Goal: Task Accomplishment & Management: Manage account settings

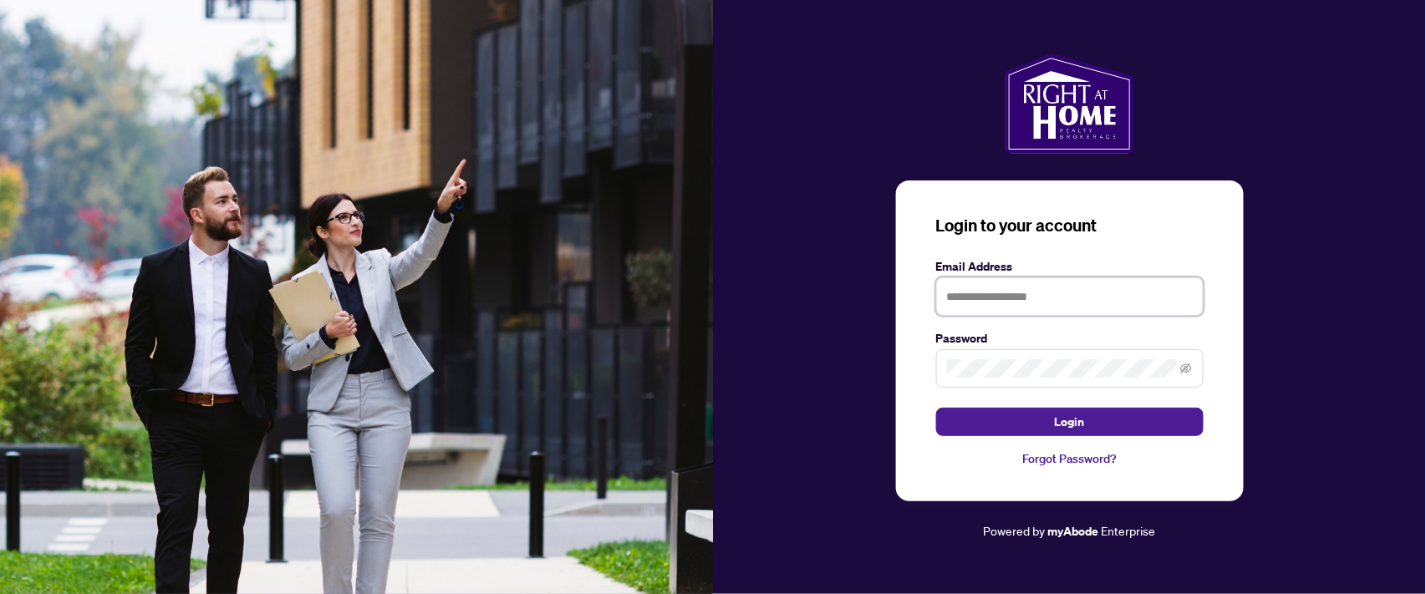
click at [994, 292] on input "text" at bounding box center [1069, 296] width 267 height 38
type input "**********"
click at [936, 408] on button "Login" at bounding box center [1069, 422] width 267 height 28
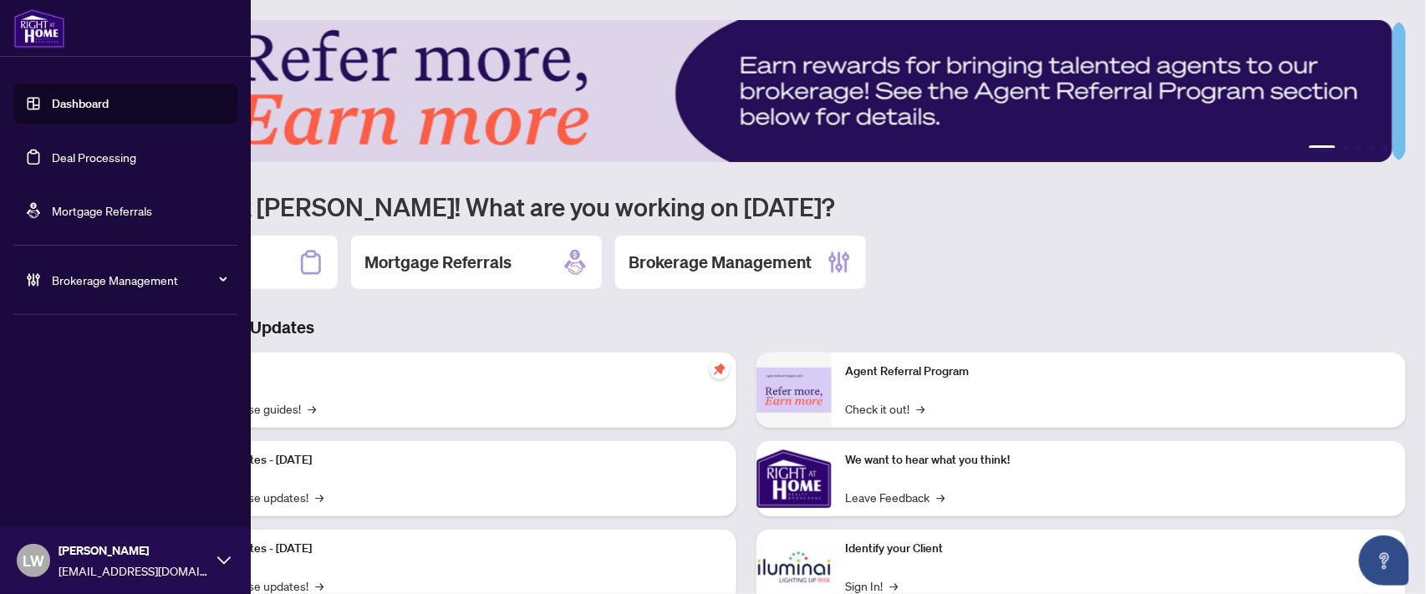
click at [80, 155] on link "Deal Processing" at bounding box center [94, 157] width 84 height 15
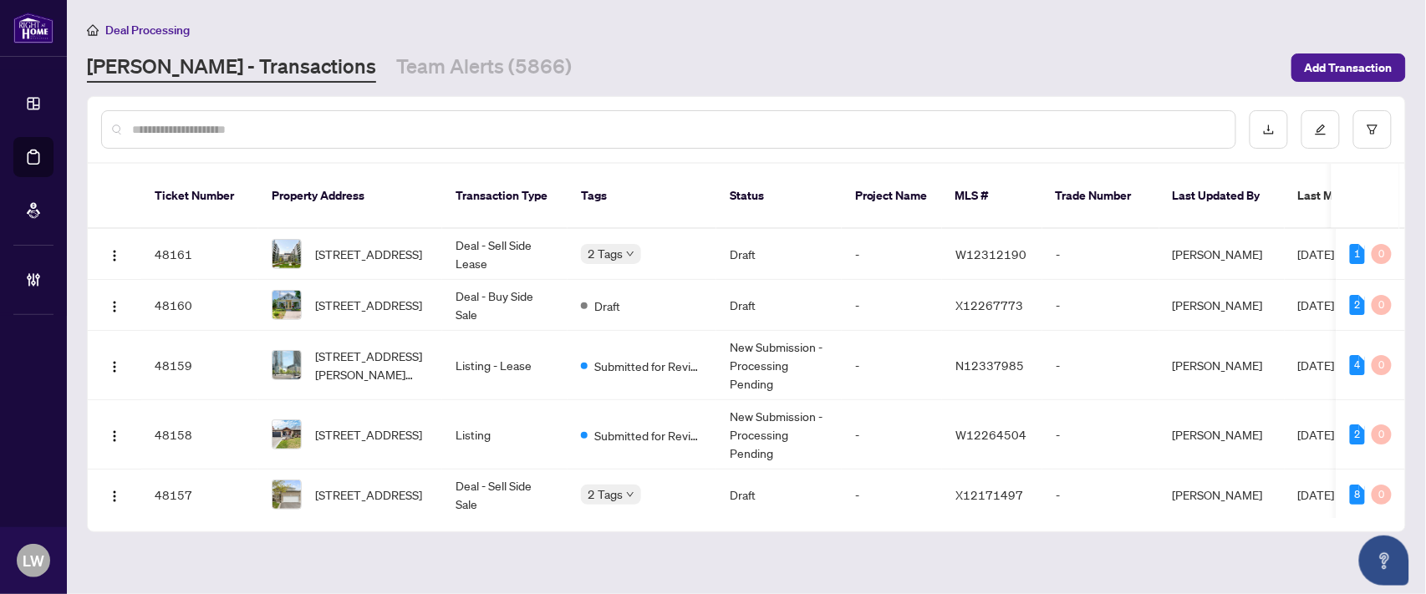
click at [540, 128] on input "text" at bounding box center [677, 129] width 1090 height 18
type input "*****"
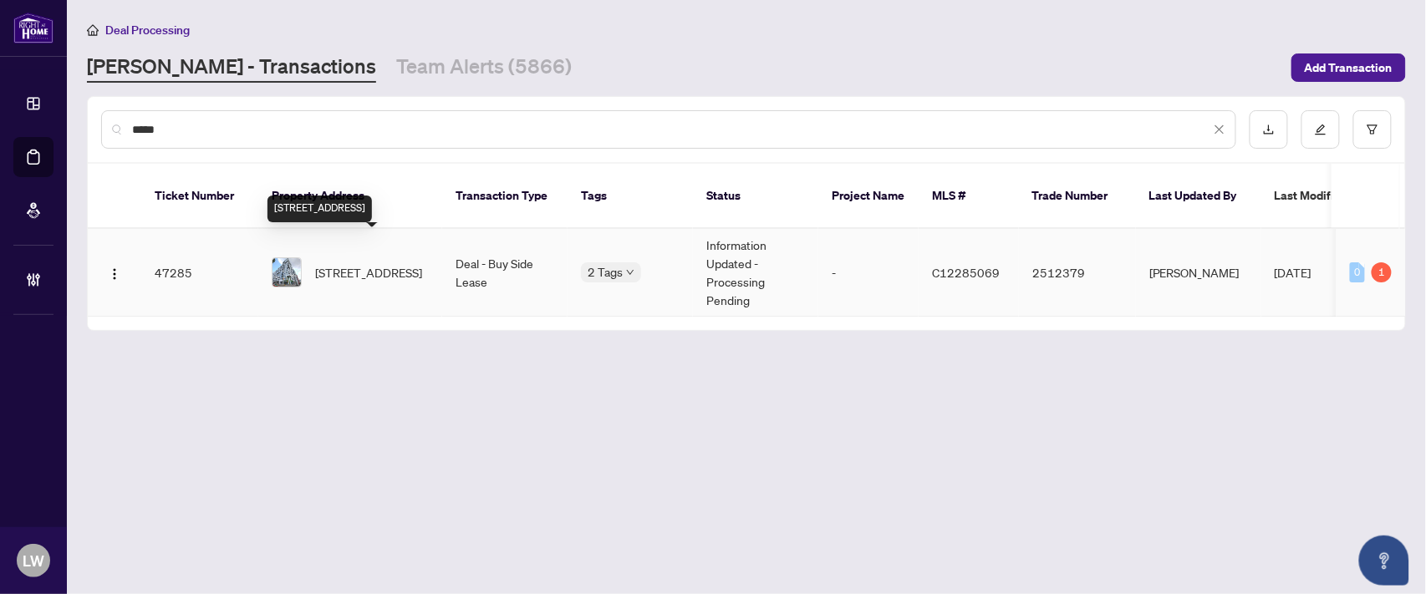
click at [357, 263] on span "[STREET_ADDRESS]" at bounding box center [368, 272] width 107 height 18
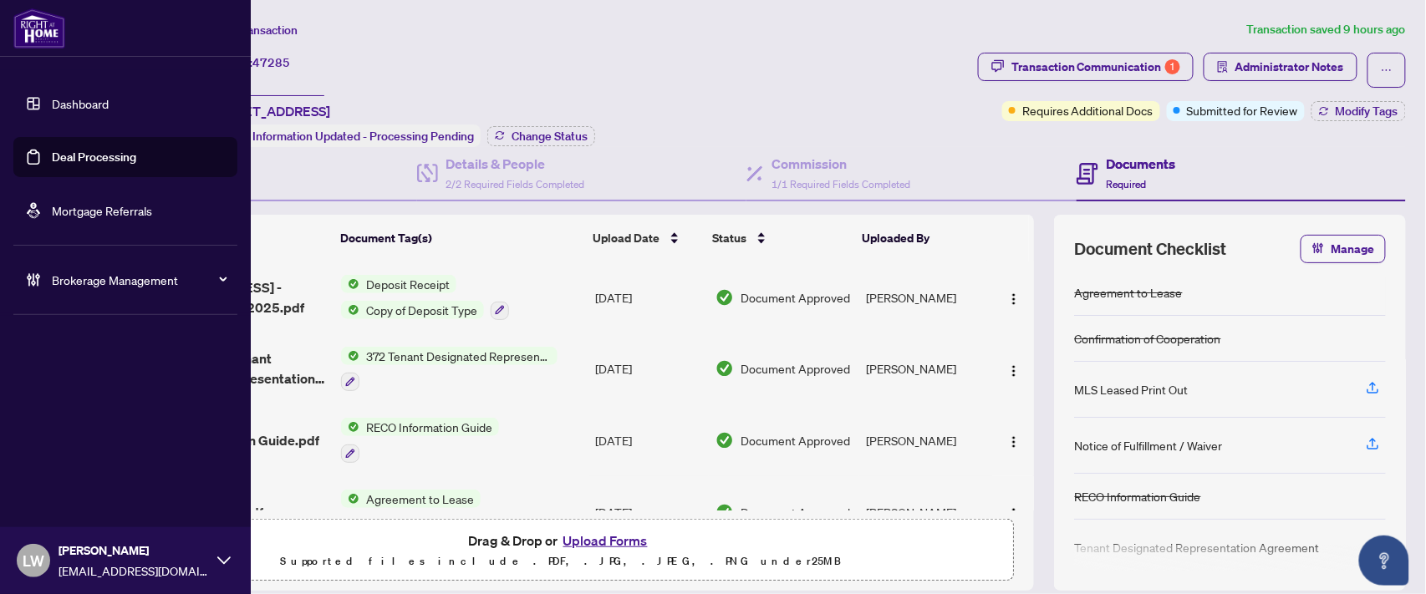
click at [52, 155] on link "Deal Processing" at bounding box center [94, 157] width 84 height 15
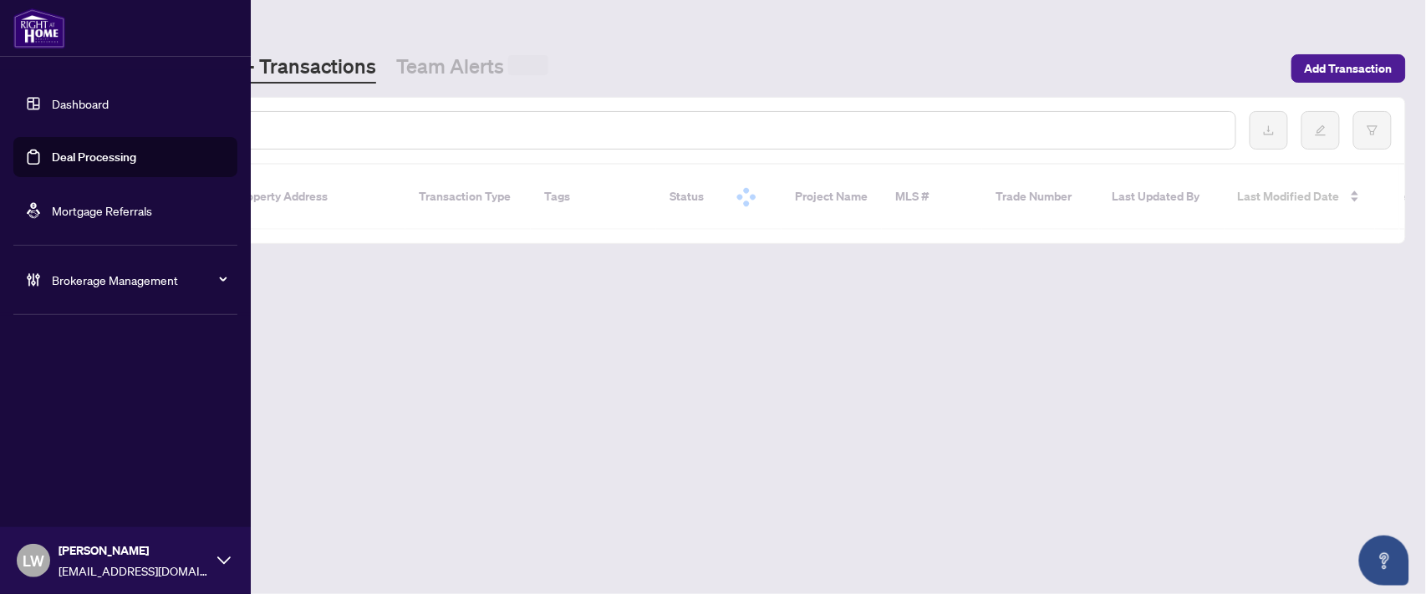
click at [107, 156] on link "Deal Processing" at bounding box center [94, 157] width 84 height 15
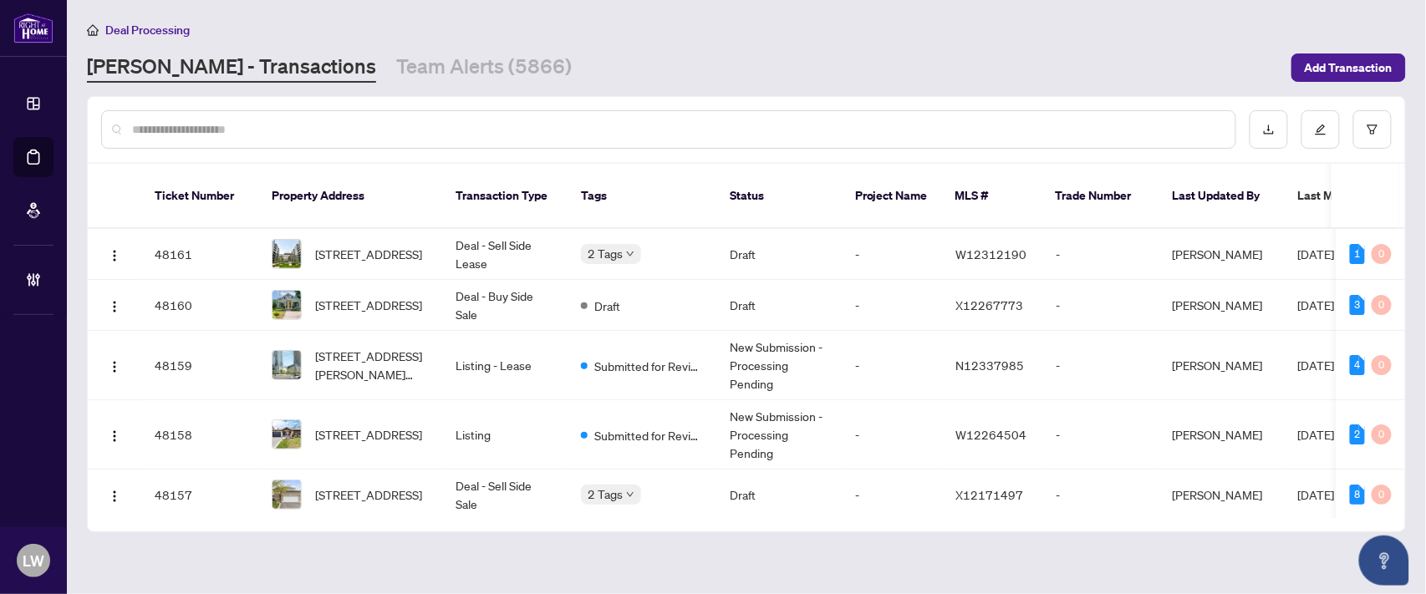
click at [472, 120] on input "text" at bounding box center [677, 129] width 1090 height 18
type input "*****"
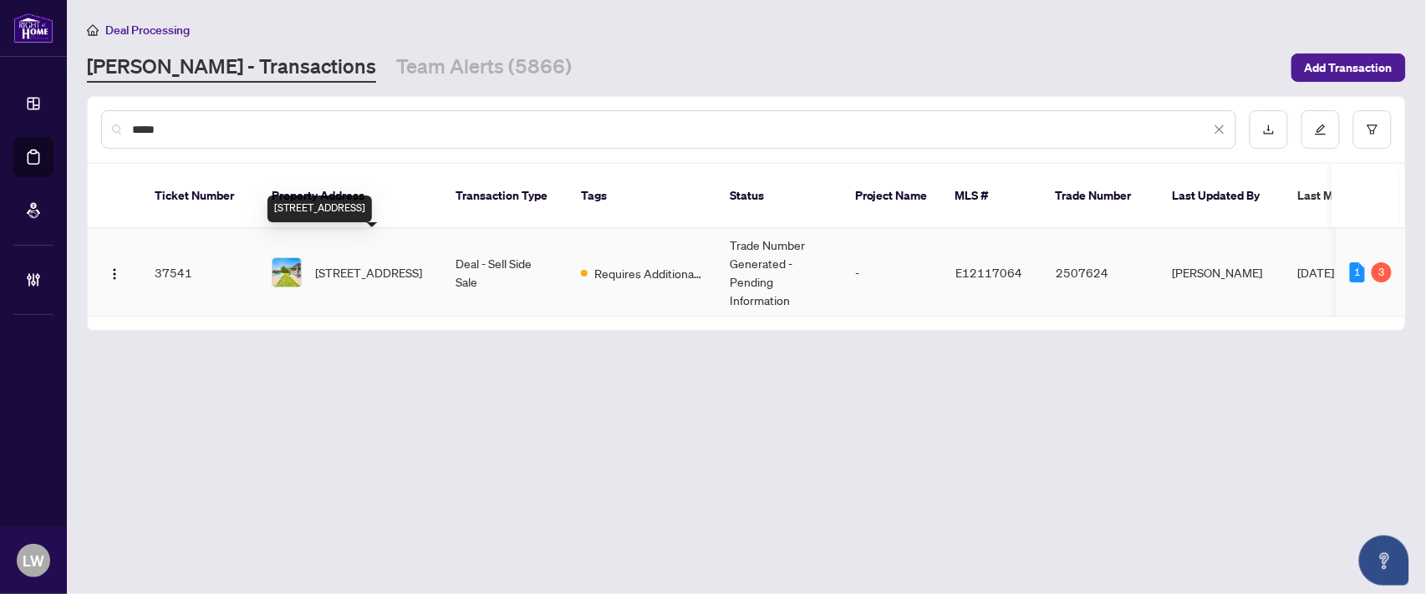
click at [351, 263] on span "[STREET_ADDRESS]" at bounding box center [368, 272] width 107 height 18
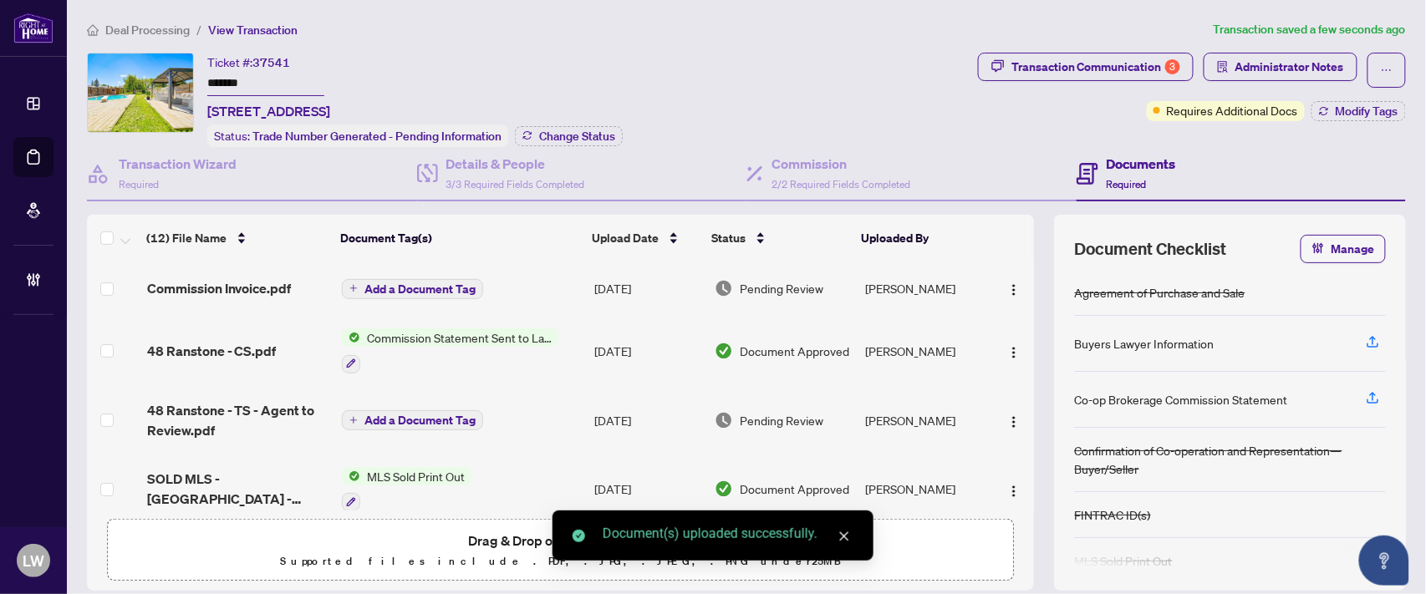
click at [410, 287] on span "Add a Document Tag" at bounding box center [419, 289] width 111 height 12
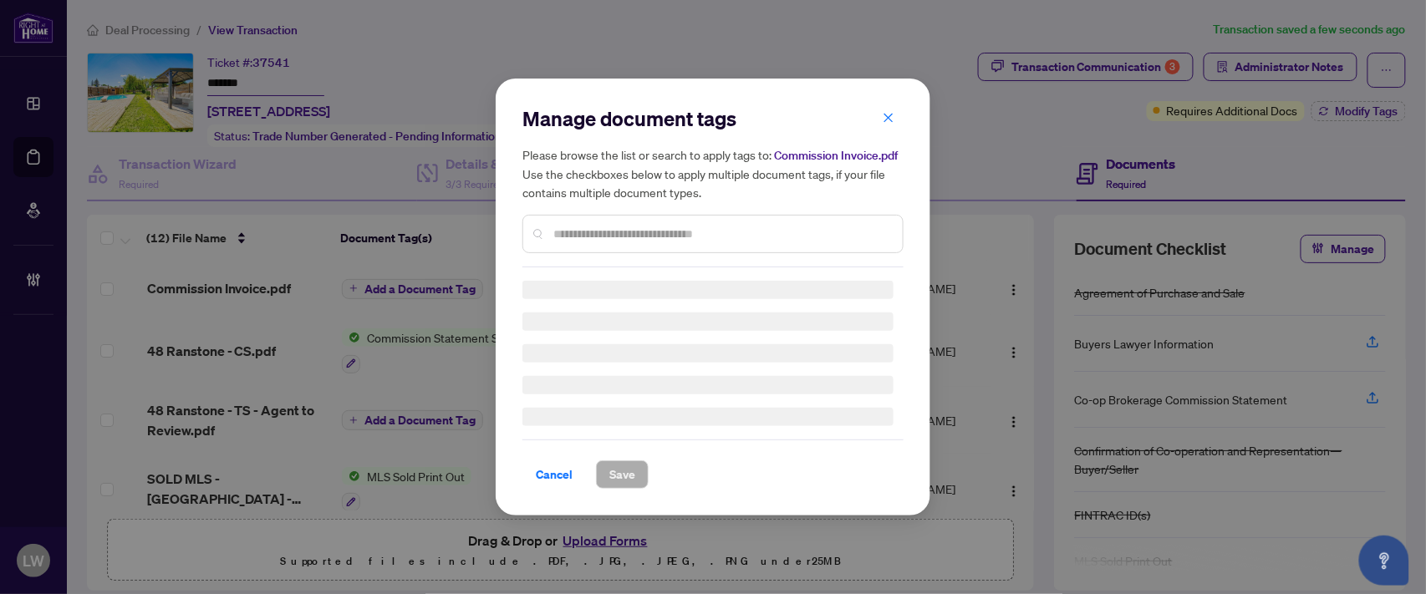
click at [665, 229] on div "Manage document tags Please browse the list or search to apply tags to: Commiss…" at bounding box center [712, 186] width 381 height 162
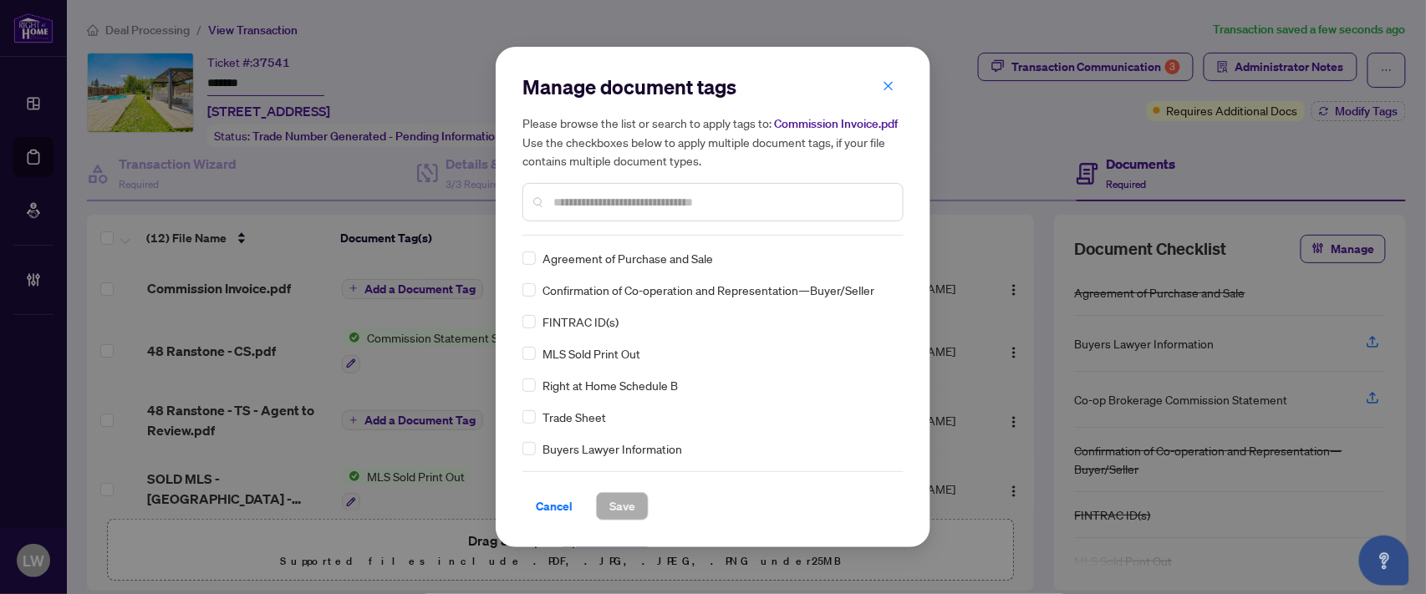
click at [607, 199] on input "text" at bounding box center [721, 202] width 336 height 18
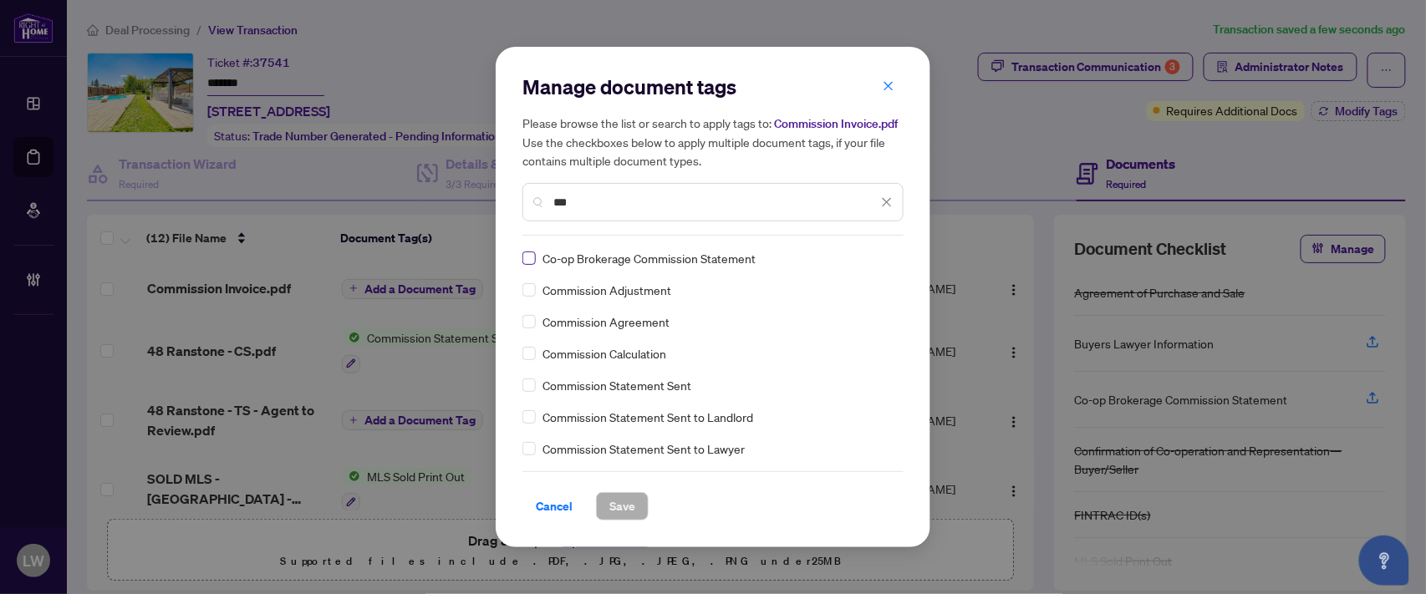
type input "***"
click at [615, 519] on span "Save" at bounding box center [622, 506] width 26 height 27
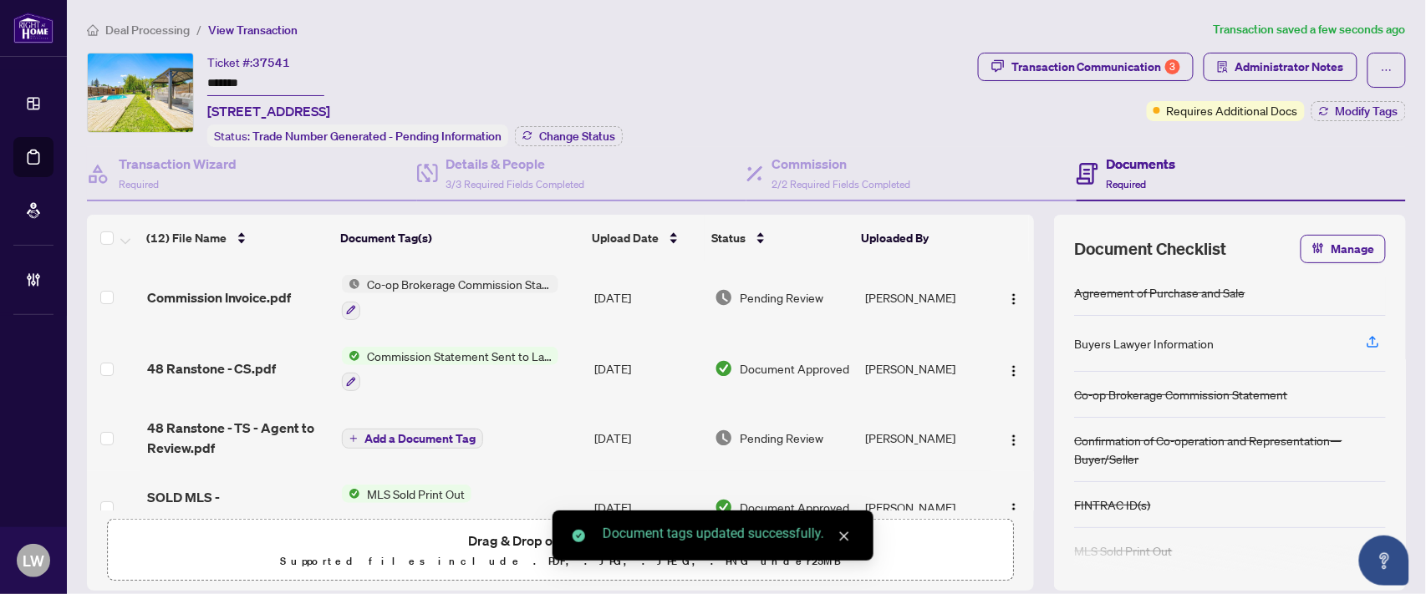
click at [750, 288] on span "Pending Review" at bounding box center [782, 297] width 84 height 18
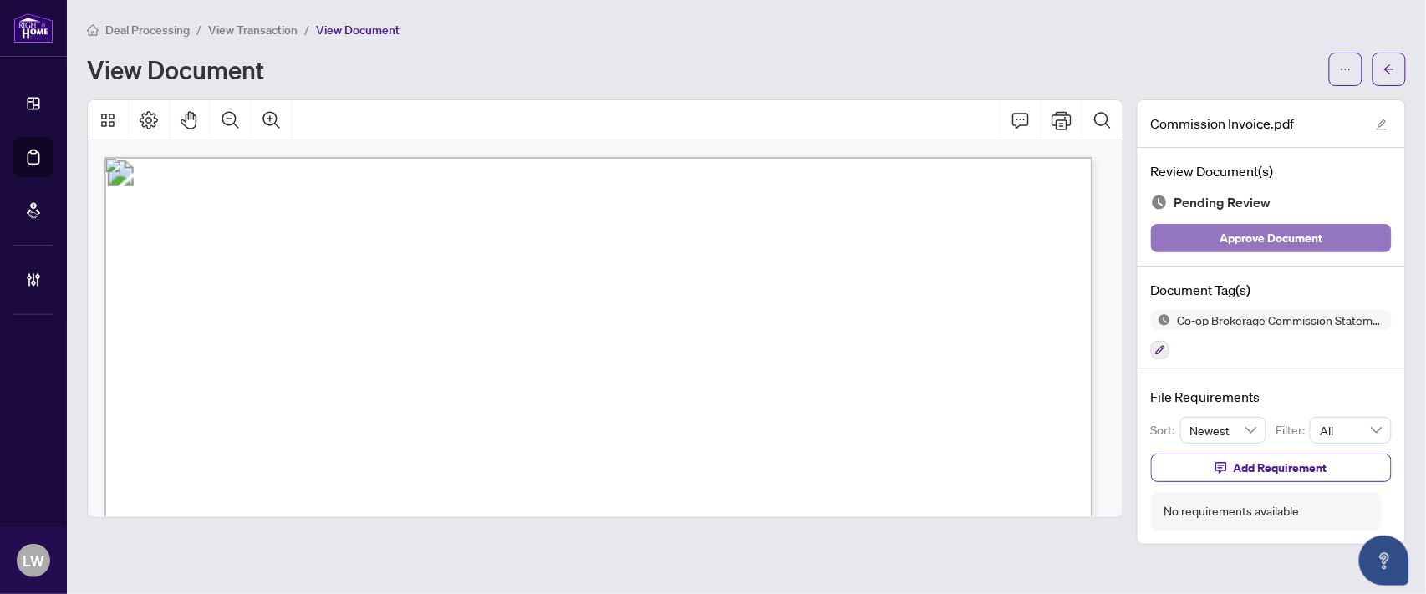
click at [1225, 237] on span "Approve Document" at bounding box center [1271, 238] width 103 height 27
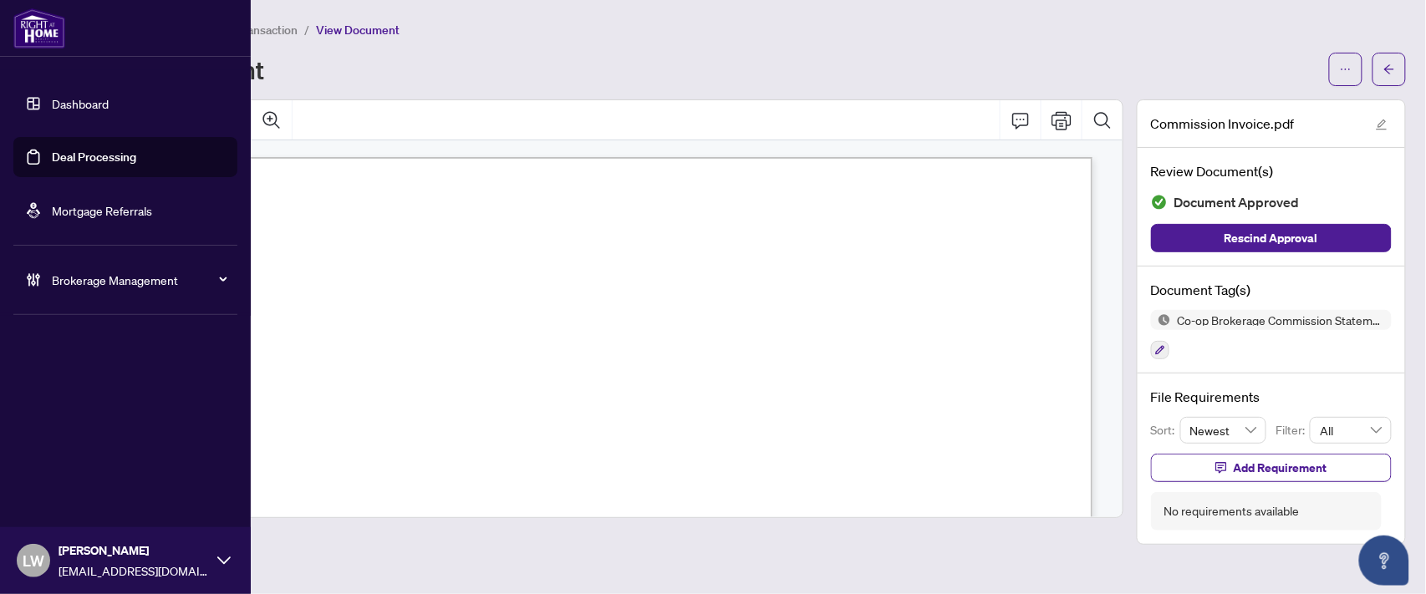
click at [98, 155] on link "Deal Processing" at bounding box center [94, 157] width 84 height 15
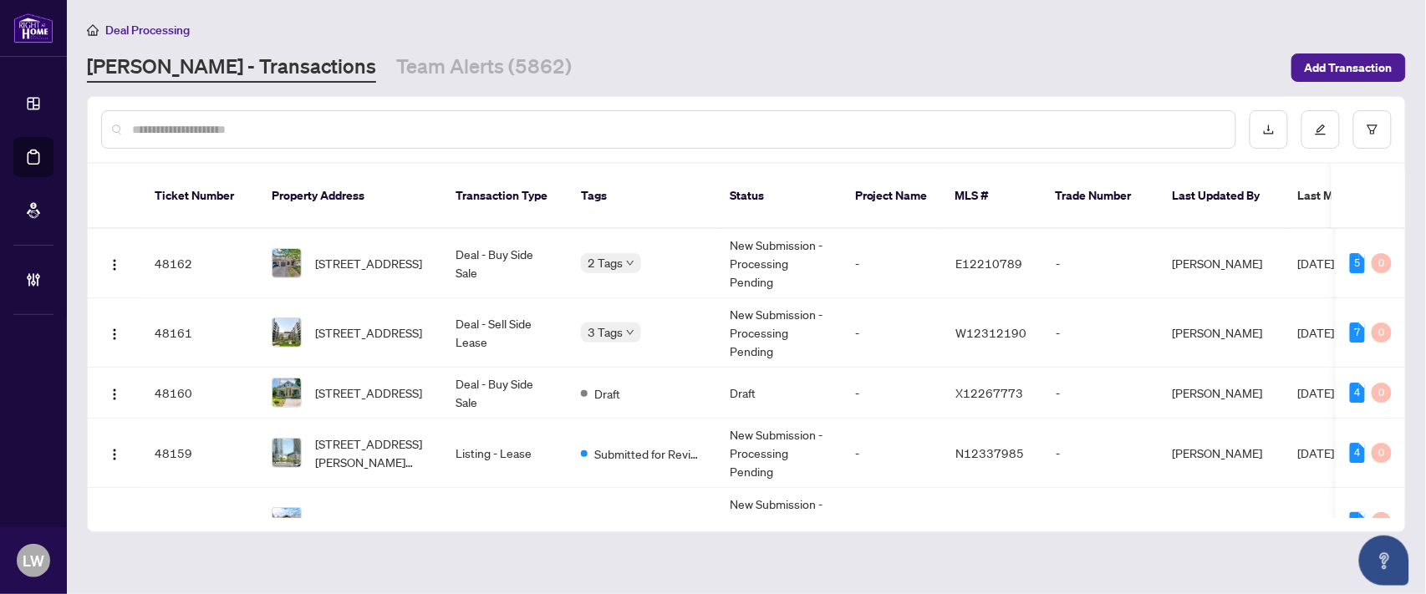
click at [390, 124] on input "text" at bounding box center [677, 129] width 1090 height 18
type input "*****"
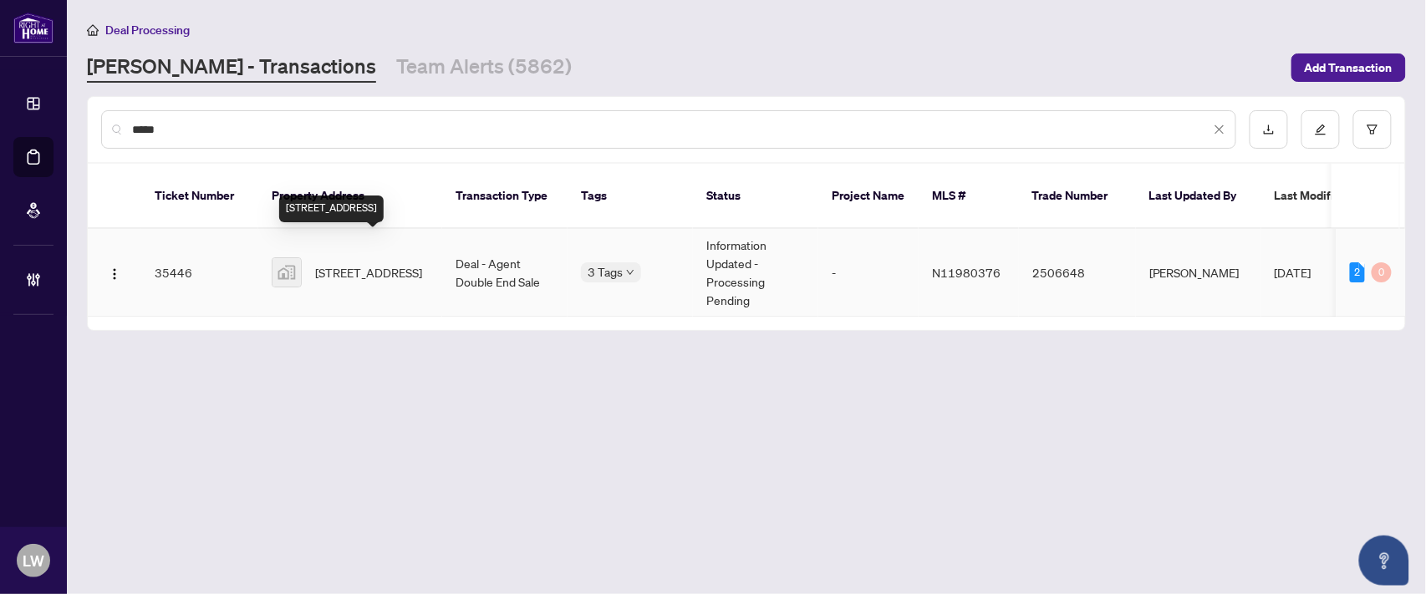
click at [351, 263] on span "[STREET_ADDRESS]" at bounding box center [368, 272] width 107 height 18
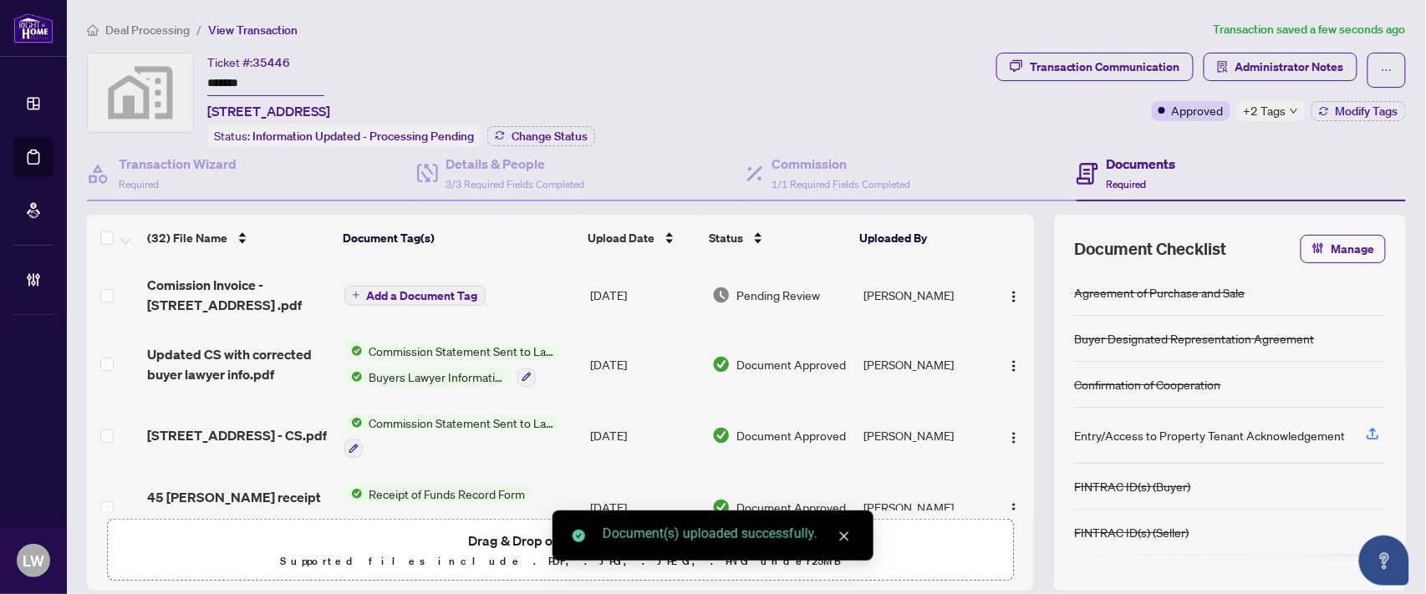
click at [380, 290] on span "Add a Document Tag" at bounding box center [422, 296] width 111 height 12
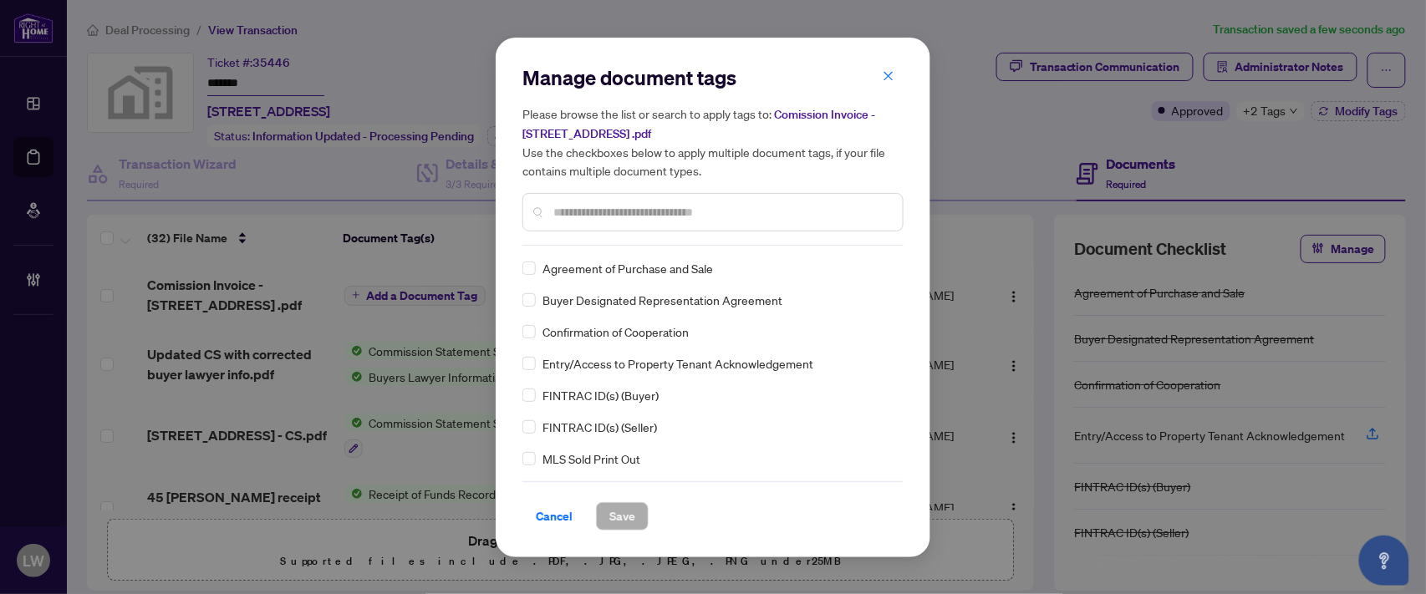
click at [725, 212] on input "text" at bounding box center [721, 212] width 336 height 18
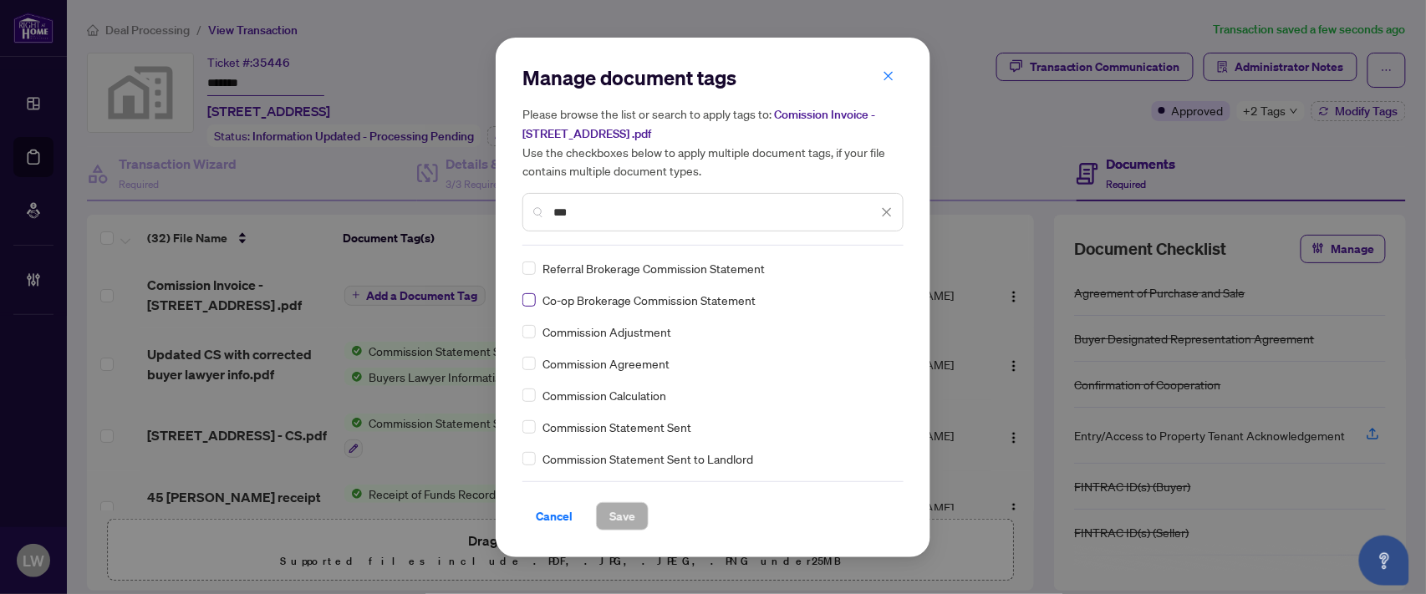
type input "***"
click at [628, 521] on span "Save" at bounding box center [622, 516] width 26 height 27
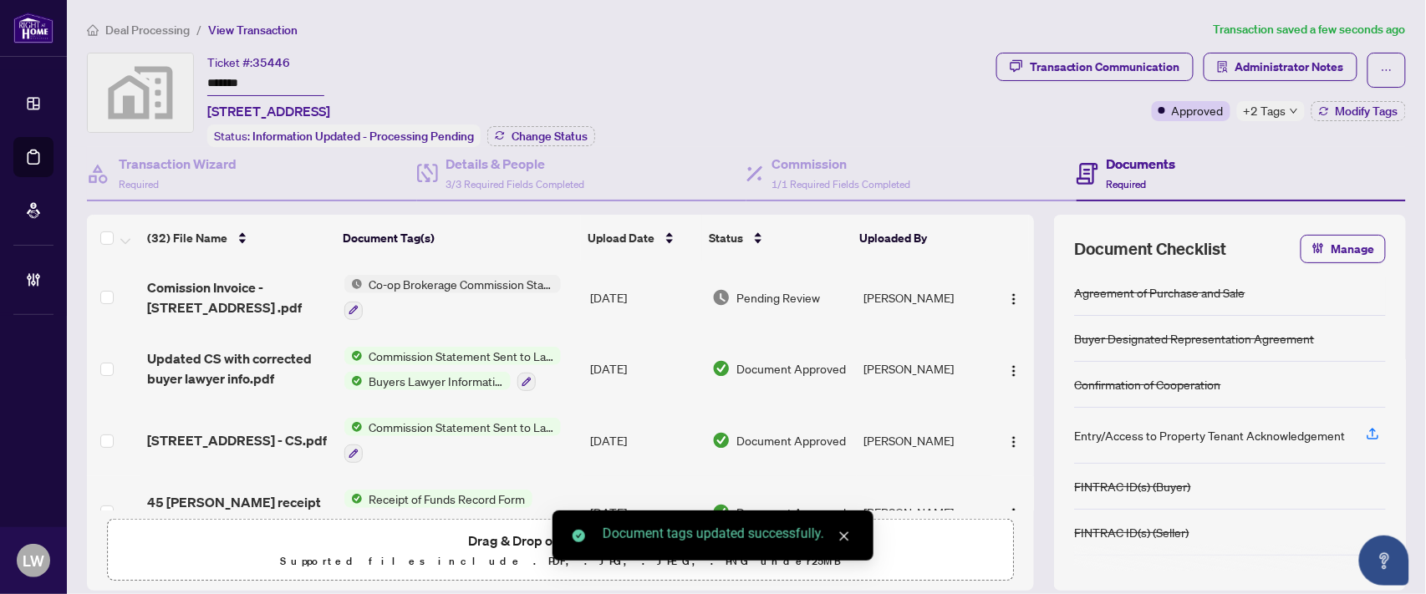
click at [754, 288] on span "Pending Review" at bounding box center [779, 297] width 84 height 18
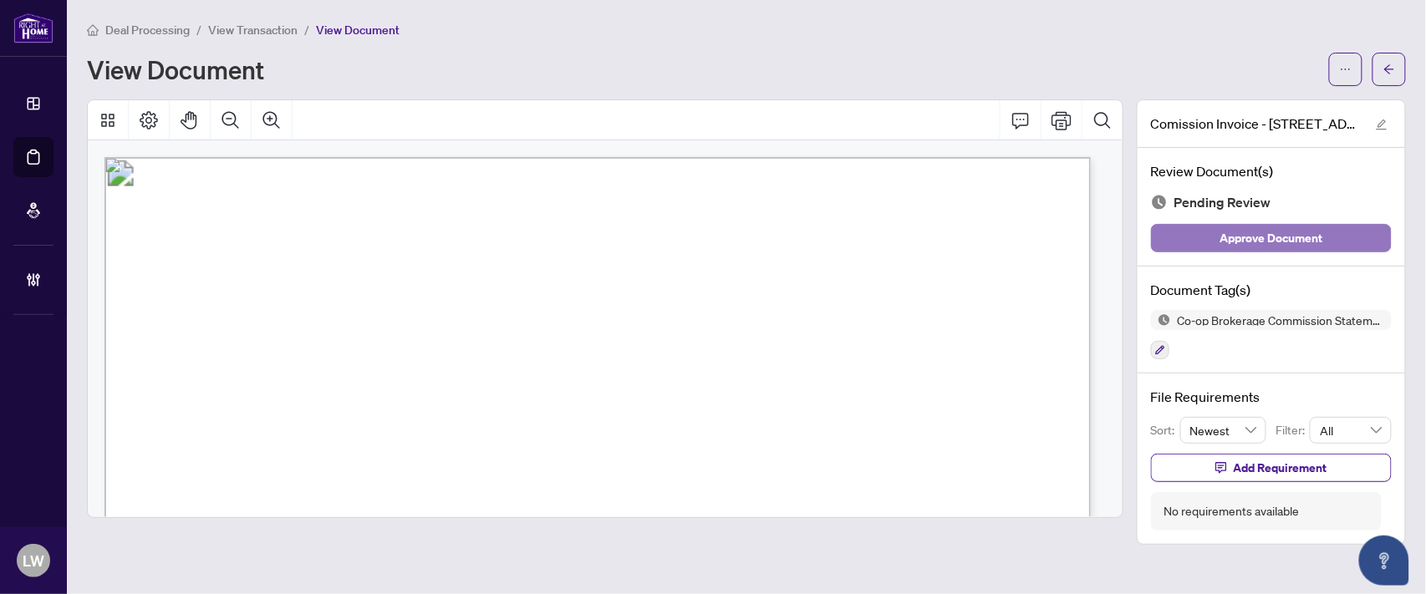
click at [1241, 239] on span "Approve Document" at bounding box center [1271, 238] width 103 height 27
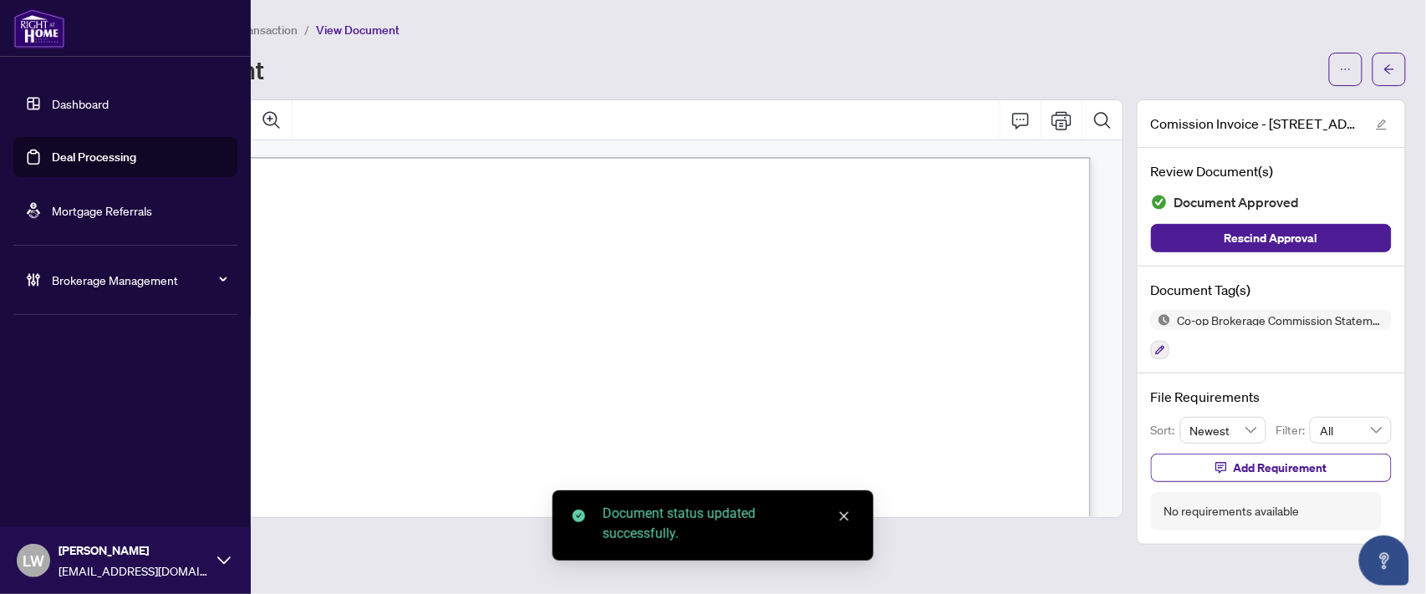
click at [130, 155] on link "Deal Processing" at bounding box center [94, 157] width 84 height 15
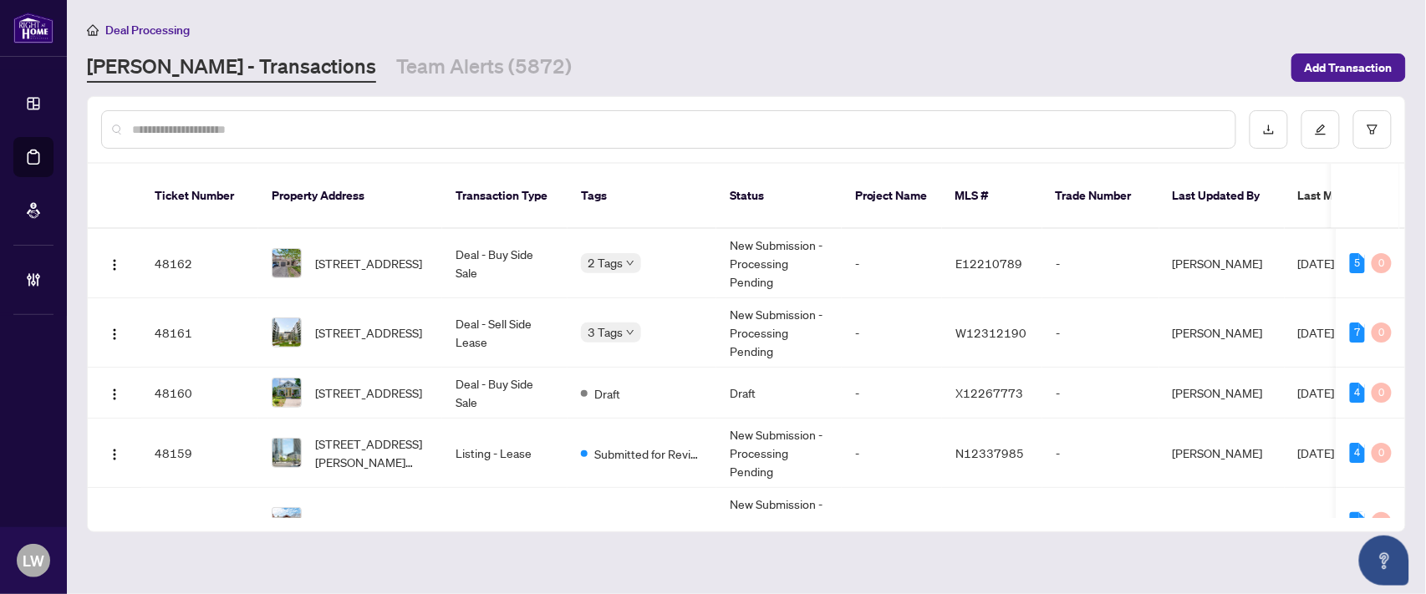
click at [440, 128] on input "text" at bounding box center [677, 129] width 1090 height 18
type input "*****"
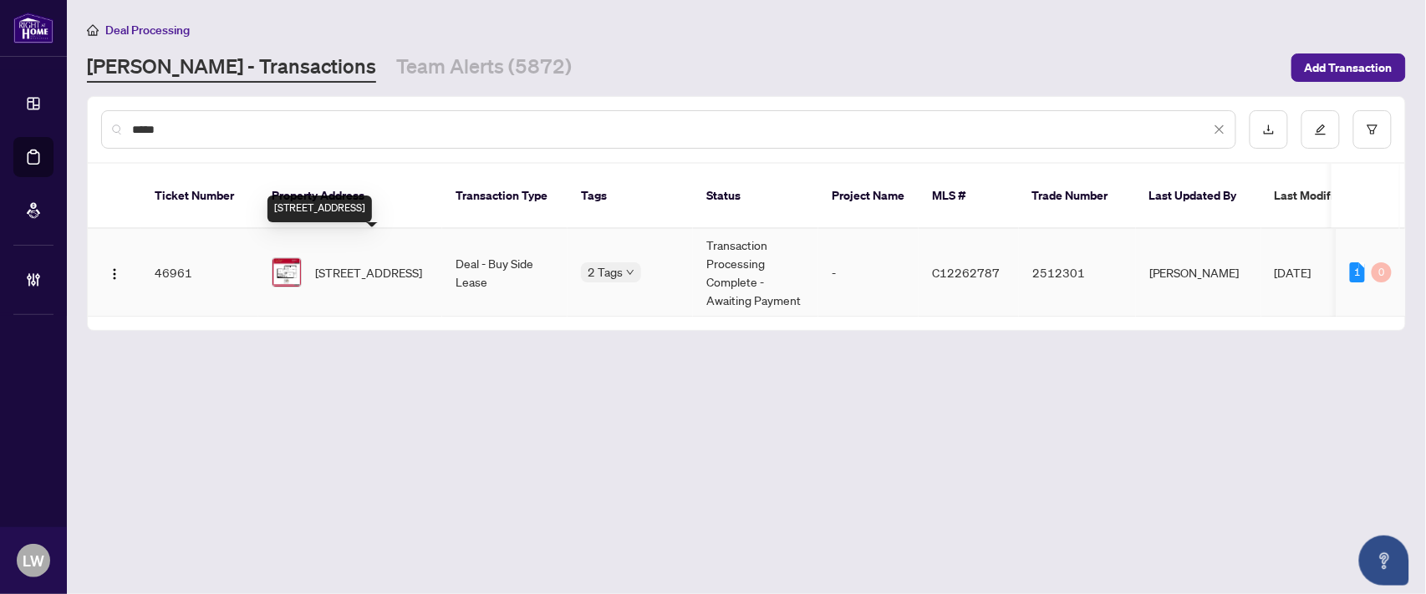
click at [369, 263] on span "[STREET_ADDRESS]" at bounding box center [368, 272] width 107 height 18
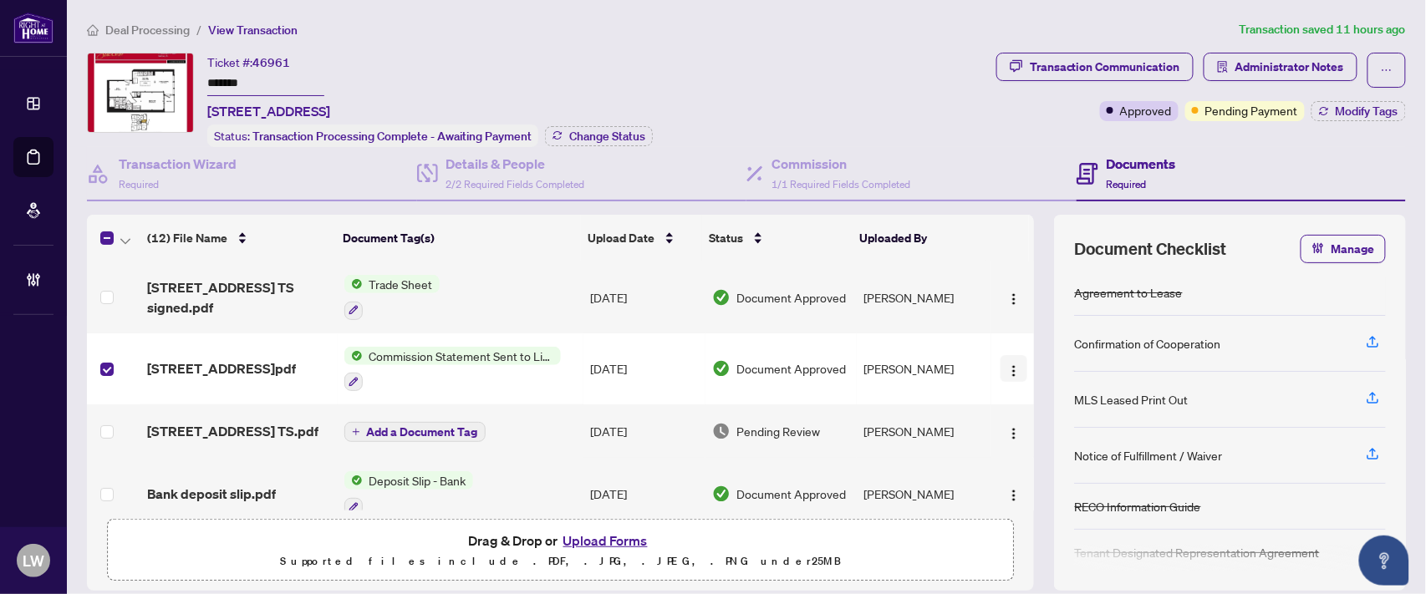
click at [1007, 364] on img "button" at bounding box center [1013, 370] width 13 height 13
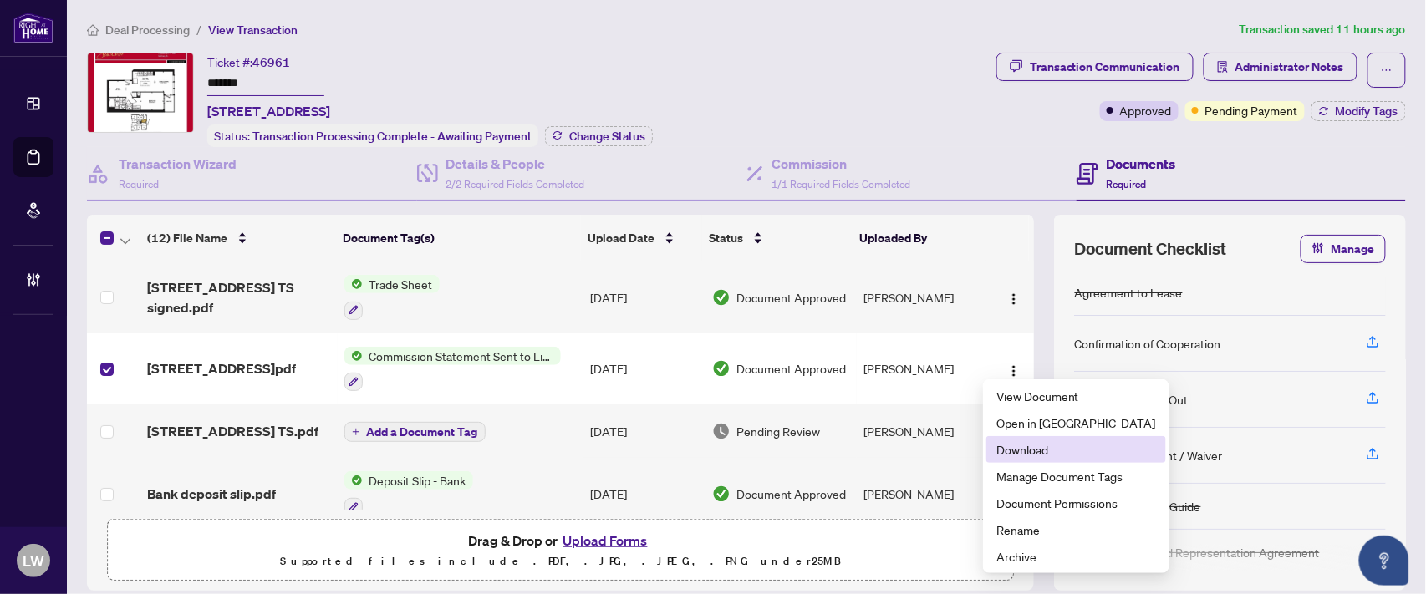
click at [1013, 455] on span "Download" at bounding box center [1076, 449] width 160 height 18
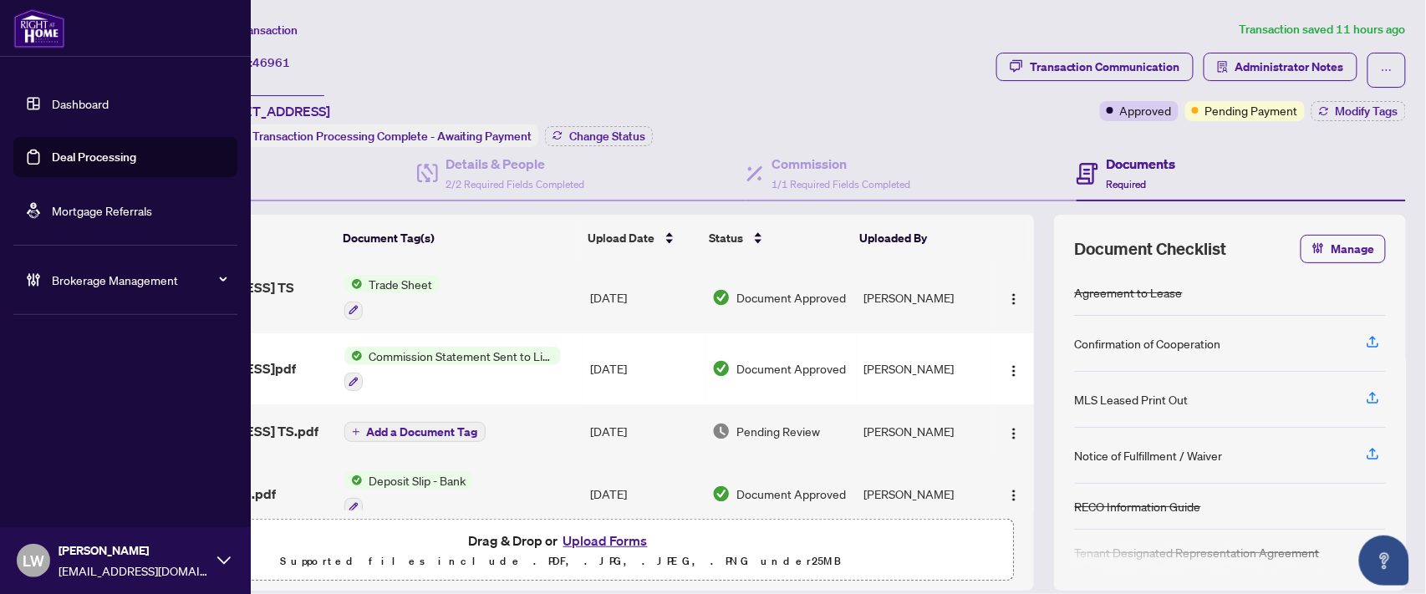
click at [93, 159] on link "Deal Processing" at bounding box center [94, 157] width 84 height 15
